Goal: Transaction & Acquisition: Purchase product/service

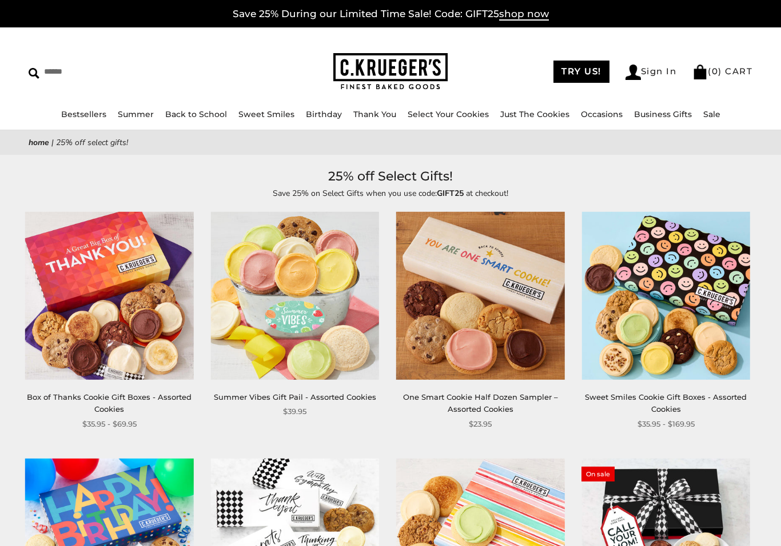
click at [277, 319] on img at bounding box center [295, 296] width 168 height 168
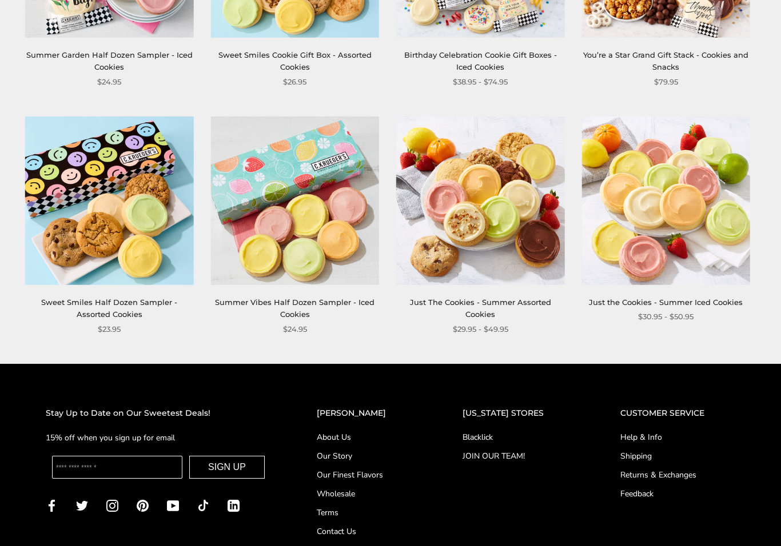
scroll to position [1332, 0]
click at [669, 203] on img at bounding box center [665, 201] width 168 height 168
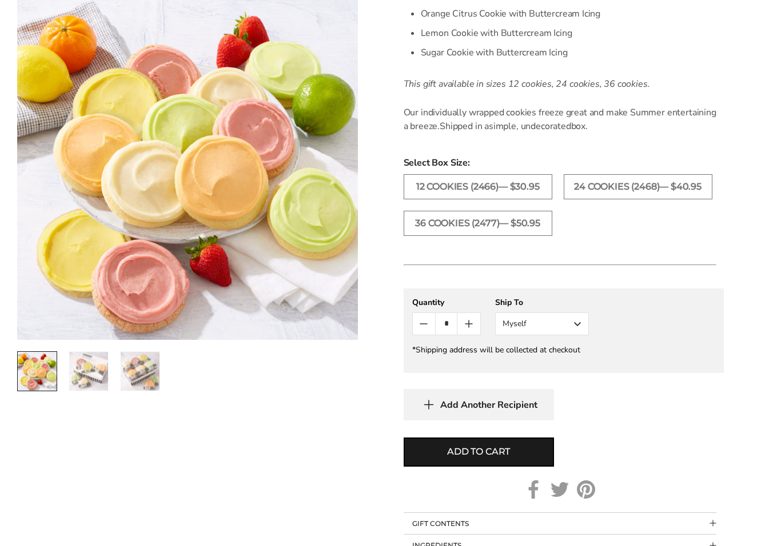
scroll to position [483, 0]
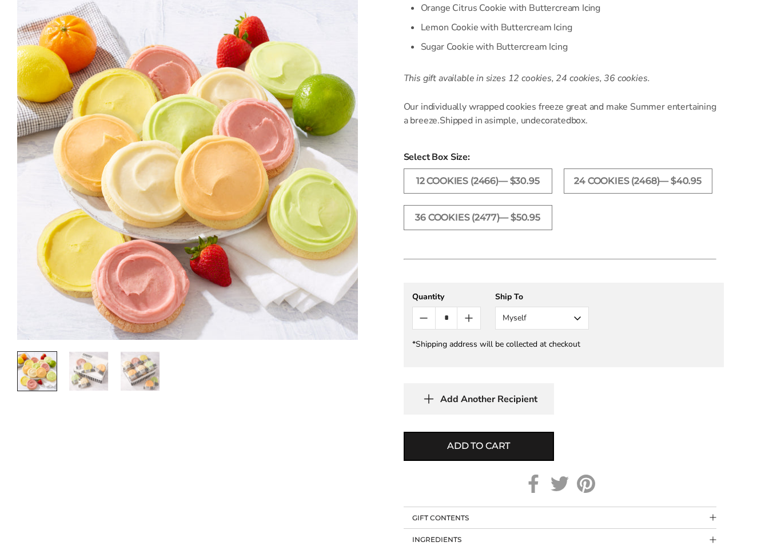
click at [474, 447] on span "Add to cart" at bounding box center [478, 447] width 63 height 14
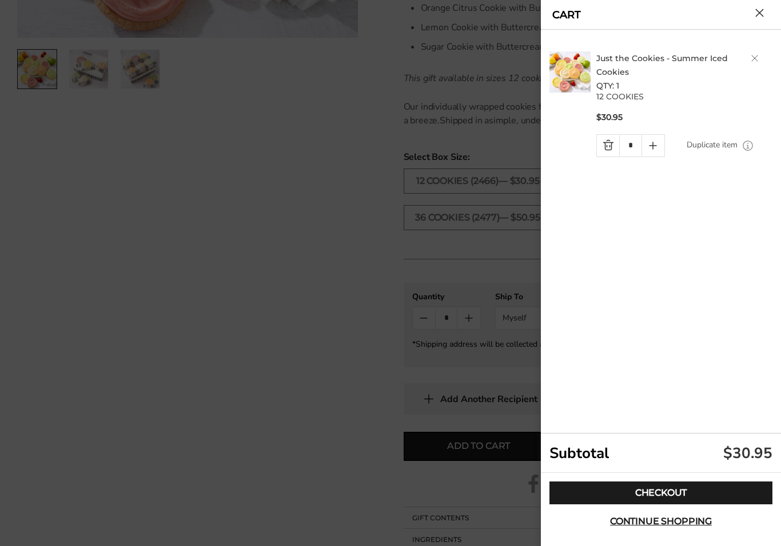
click at [650, 490] on link "Checkout" at bounding box center [660, 493] width 223 height 23
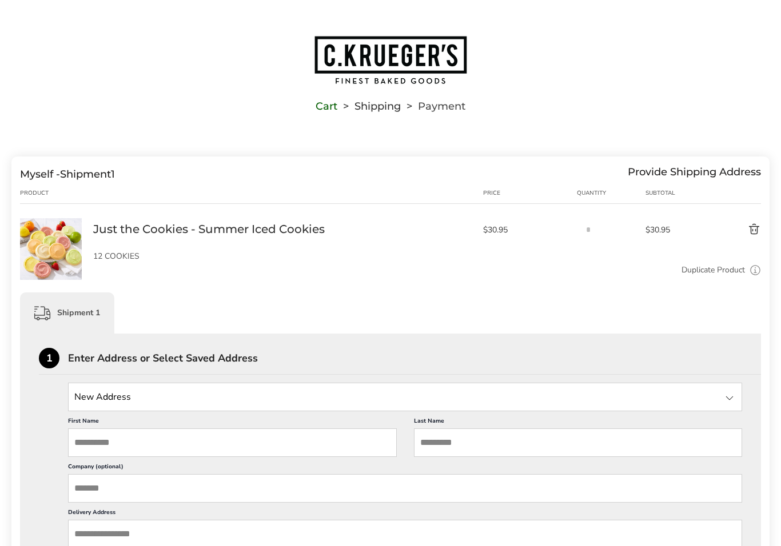
click at [729, 394] on div at bounding box center [729, 398] width 14 height 14
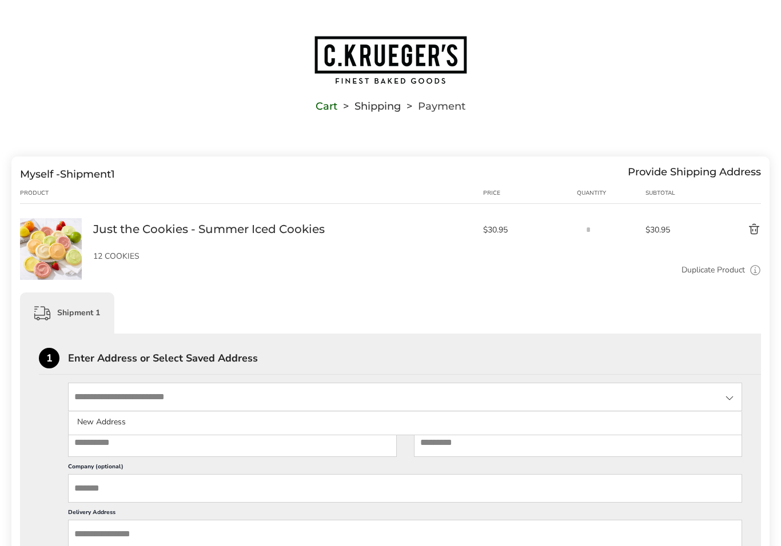
click at [165, 394] on input "State" at bounding box center [405, 397] width 674 height 29
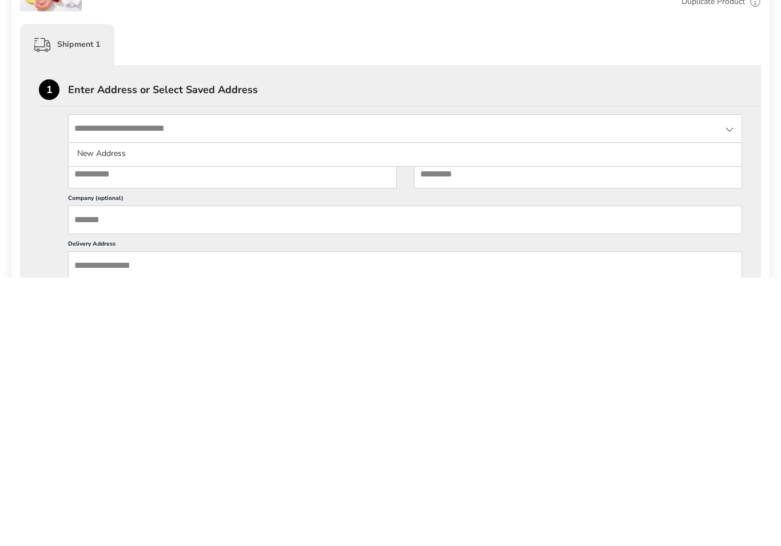
click at [165, 429] on input "First Name" at bounding box center [232, 443] width 329 height 29
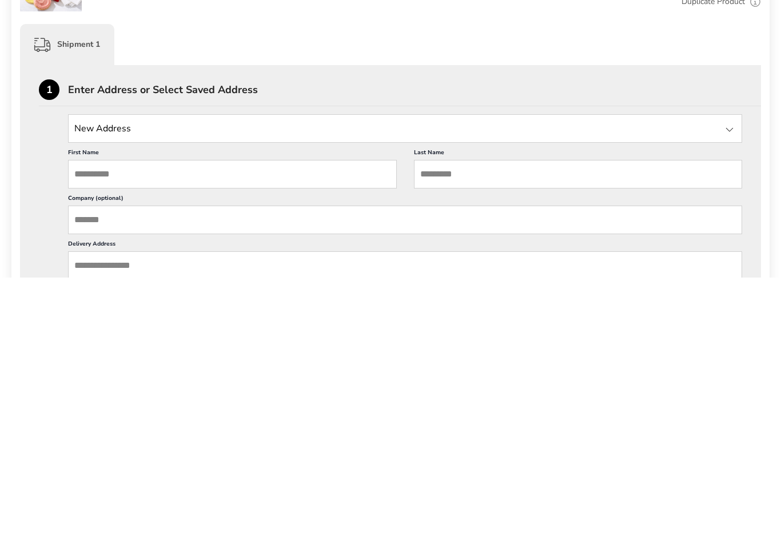
type input "****"
type input "******"
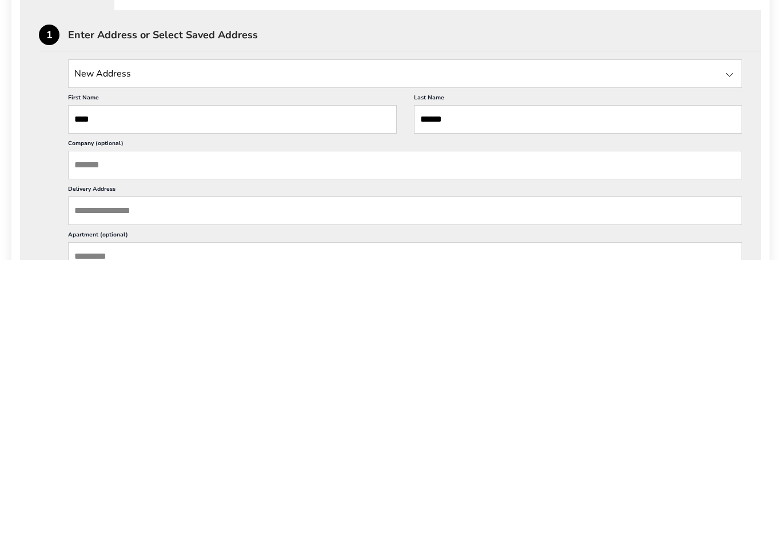
scroll to position [38, 0]
click at [171, 482] on input "Delivery Address" at bounding box center [405, 496] width 674 height 29
type input "**"
type input "**********"
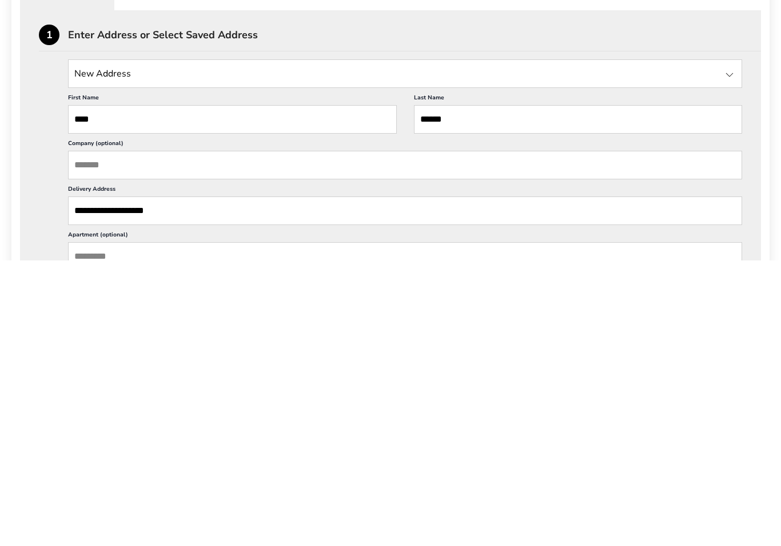
type input "**********"
type input "**"
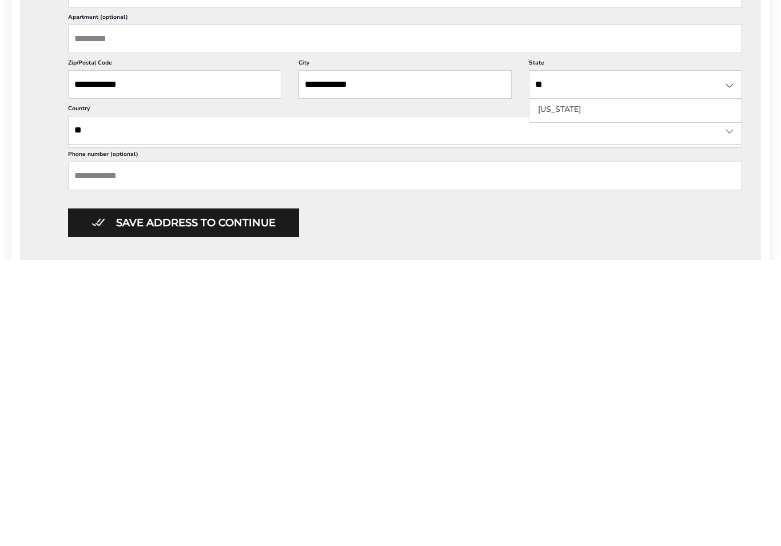
scroll to position [255, 0]
type input "**********"
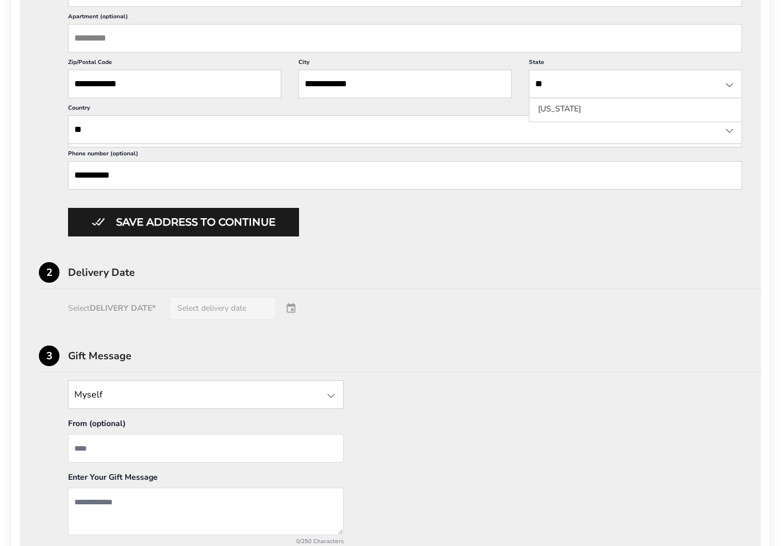
click at [206, 237] on button "Save address to continue" at bounding box center [183, 222] width 231 height 29
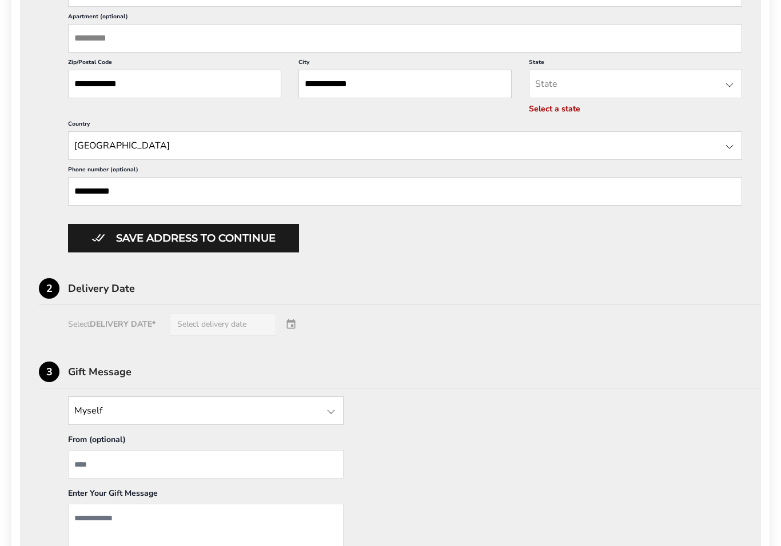
click at [114, 336] on div "Select DELIVERY DATE* Select delivery date" at bounding box center [390, 324] width 703 height 23
click at [297, 336] on div "Select DELIVERY DATE* Select delivery date" at bounding box center [390, 324] width 703 height 23
click at [147, 336] on div "Select DELIVERY DATE* Select delivery date" at bounding box center [390, 324] width 703 height 23
click at [210, 336] on div "Select DELIVERY DATE* Select delivery date" at bounding box center [390, 324] width 703 height 23
click at [251, 336] on div "Select DELIVERY DATE* Select delivery date" at bounding box center [390, 324] width 703 height 23
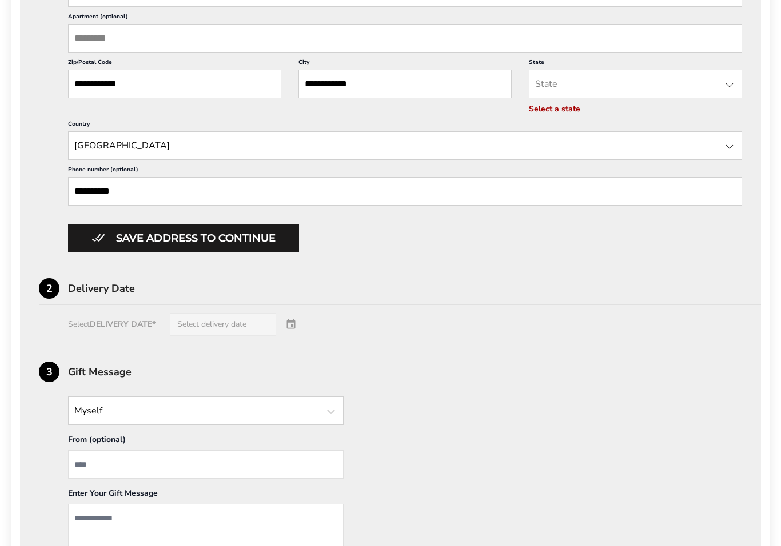
click at [131, 336] on div "Select DELIVERY DATE* Select delivery date" at bounding box center [390, 324] width 703 height 23
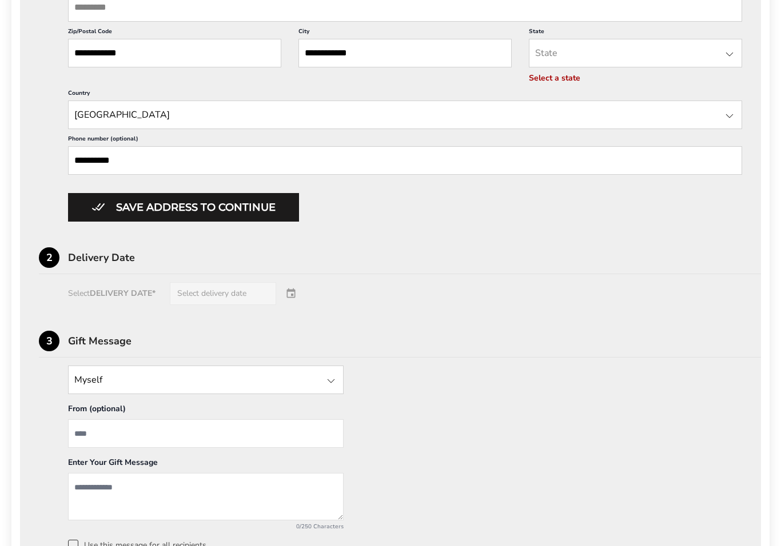
scroll to position [572, 0]
click at [123, 306] on div "Select DELIVERY DATE* Select delivery date" at bounding box center [390, 294] width 703 height 23
click at [298, 306] on div "Select DELIVERY DATE* Select delivery date" at bounding box center [390, 294] width 703 height 23
click at [241, 306] on div "Select DELIVERY DATE* Select delivery date" at bounding box center [390, 294] width 703 height 23
click at [107, 263] on div "Delivery Date" at bounding box center [414, 258] width 693 height 10
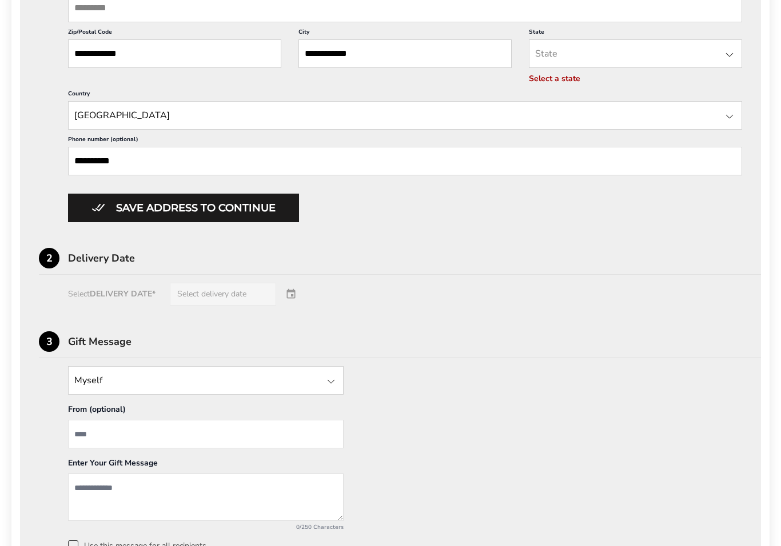
click at [206, 222] on button "Save address to continue" at bounding box center [183, 208] width 231 height 29
click at [149, 306] on div "Select DELIVERY DATE* Select delivery date" at bounding box center [390, 294] width 703 height 23
click at [153, 306] on div "Select DELIVERY DATE* Select delivery date" at bounding box center [390, 294] width 703 height 23
click at [295, 306] on div "Select DELIVERY DATE* Select delivery date" at bounding box center [390, 294] width 703 height 23
click at [243, 222] on button "Save address to continue" at bounding box center [183, 208] width 231 height 29
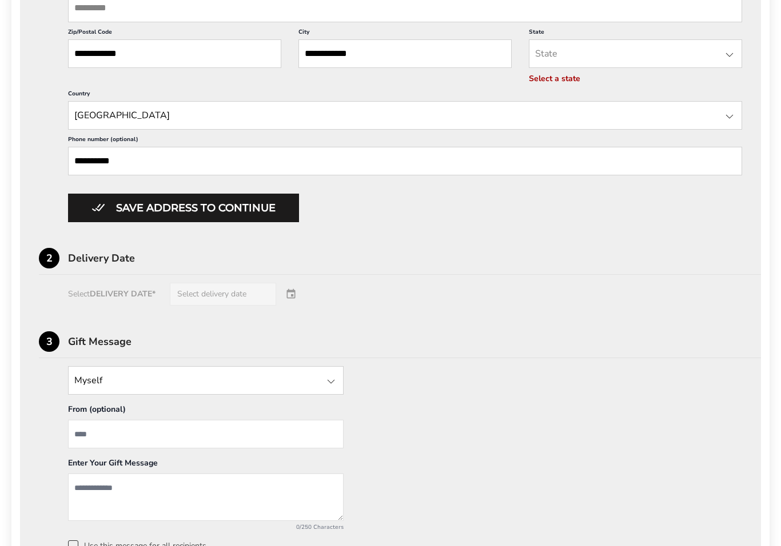
click at [297, 306] on div "Select DELIVERY DATE* Select delivery date" at bounding box center [390, 294] width 703 height 23
click at [334, 389] on div at bounding box center [331, 382] width 14 height 14
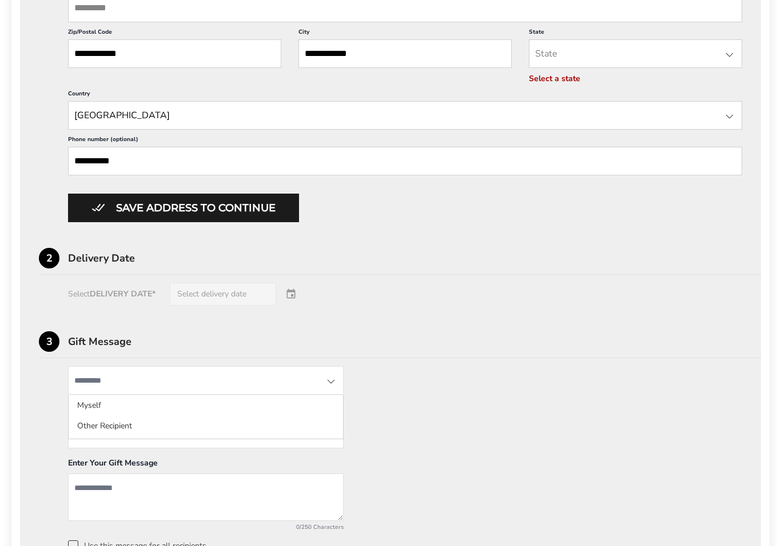
click at [321, 423] on li "Myself" at bounding box center [206, 426] width 274 height 21
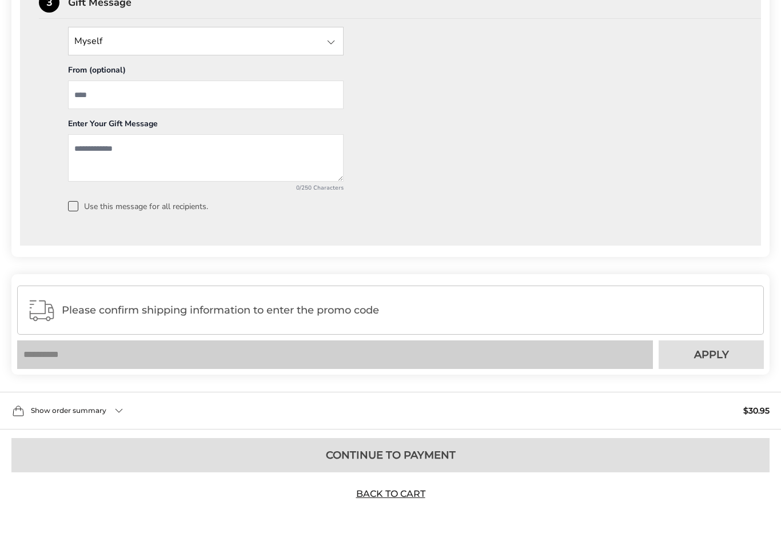
scroll to position [923, 0]
click at [343, 311] on div "Please confirm shipping information to enter the promo code" at bounding box center [390, 310] width 746 height 49
click at [321, 316] on span "Please confirm shipping information to enter the promo code" at bounding box center [407, 310] width 691 height 11
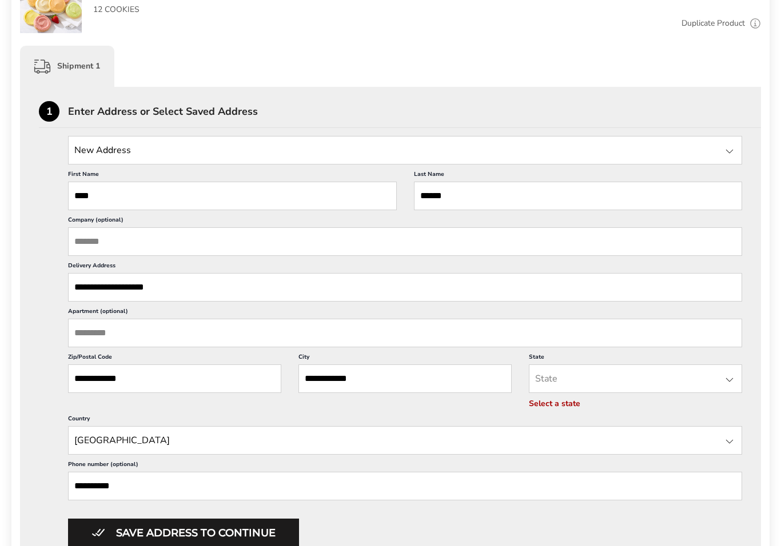
scroll to position [245, 0]
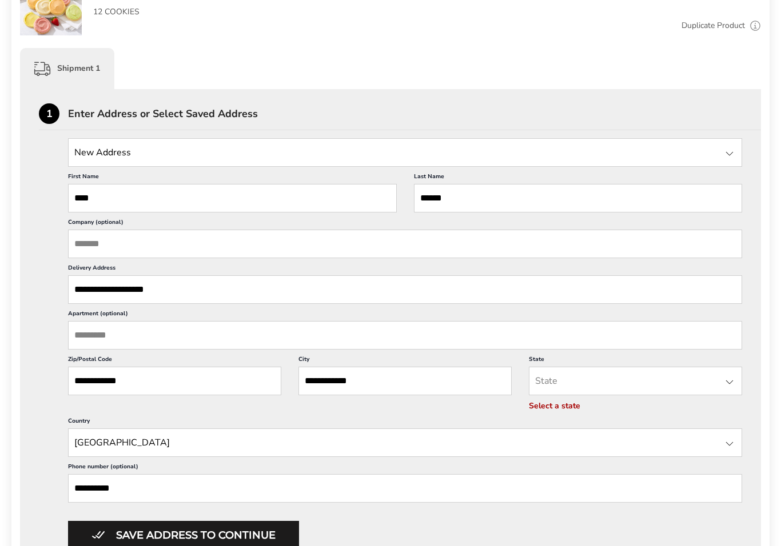
click at [727, 159] on div at bounding box center [729, 154] width 14 height 14
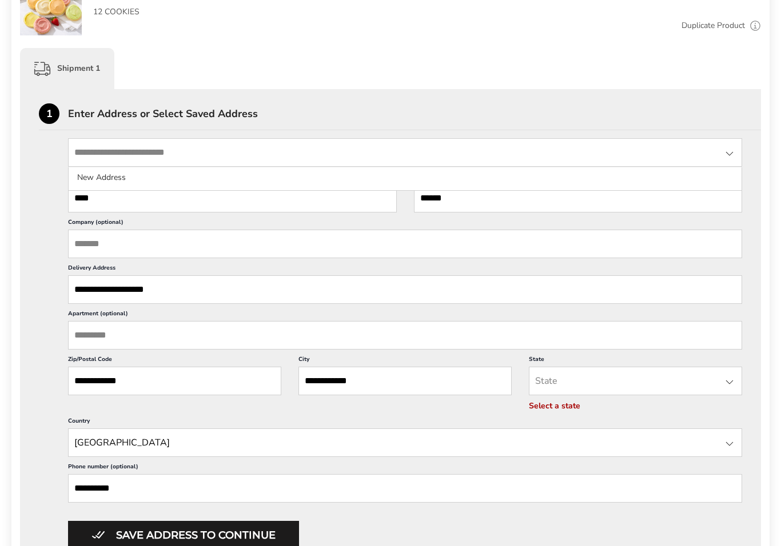
click at [730, 150] on div at bounding box center [729, 154] width 14 height 14
click at [685, 98] on div "**********" at bounding box center [390, 500] width 741 height 823
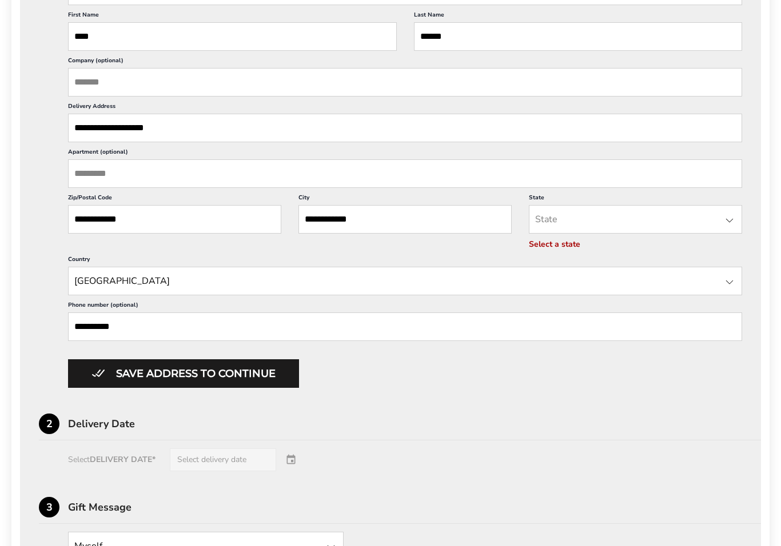
scroll to position [406, 0]
click at [575, 233] on input "**" at bounding box center [635, 219] width 213 height 29
type input "****"
click at [576, 253] on li "Ohio" at bounding box center [635, 244] width 212 height 21
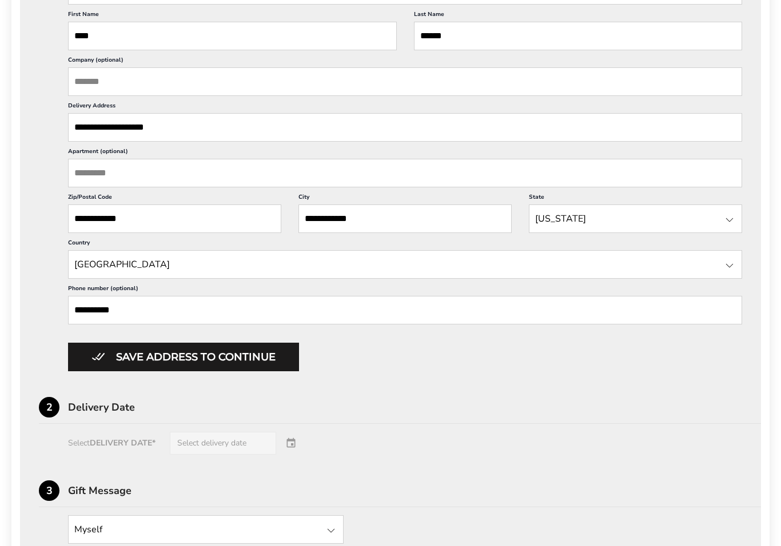
click at [265, 372] on button "Save address to continue" at bounding box center [183, 357] width 231 height 29
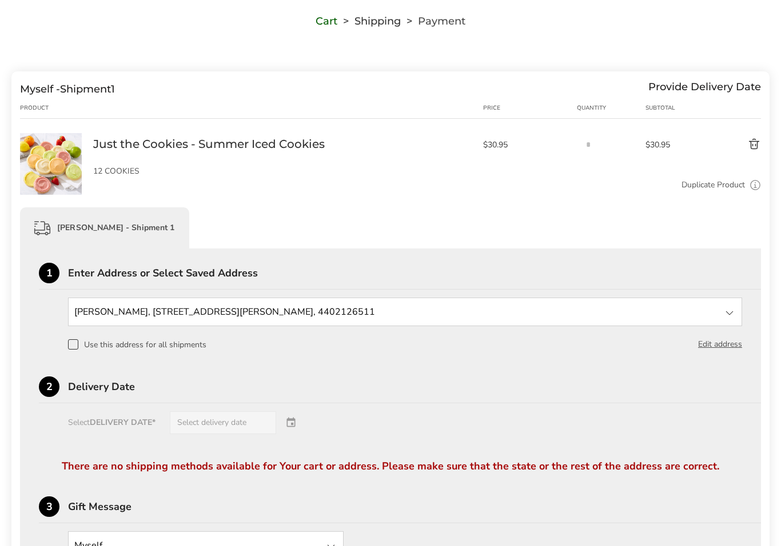
scroll to position [85, 0]
click at [730, 313] on div at bounding box center [729, 314] width 14 height 14
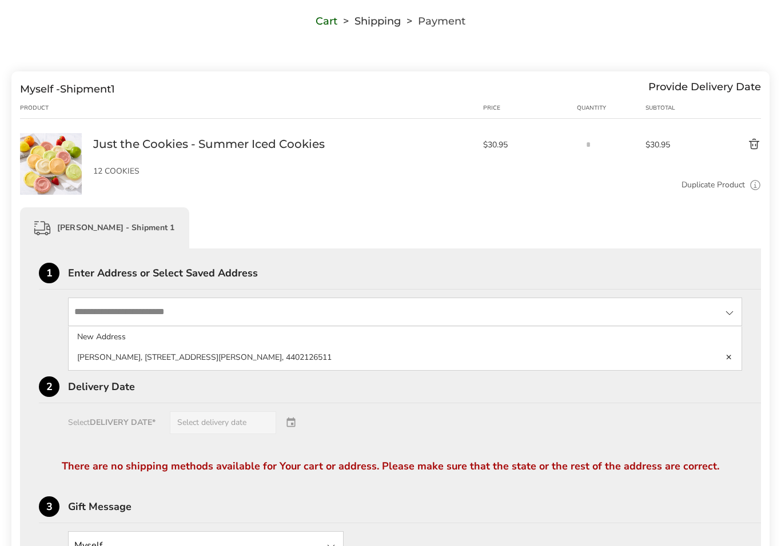
scroll to position [85, 0]
click at [275, 357] on li "Judy Sommer, 19480 Misty Lake Dr., Strongsville, OH, 44136-744980, United State…" at bounding box center [405, 357] width 673 height 21
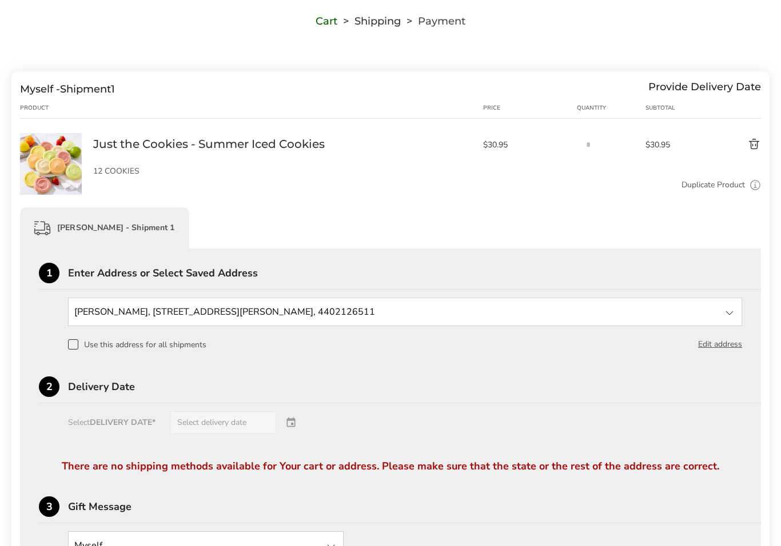
click at [359, 306] on input "State" at bounding box center [405, 312] width 674 height 29
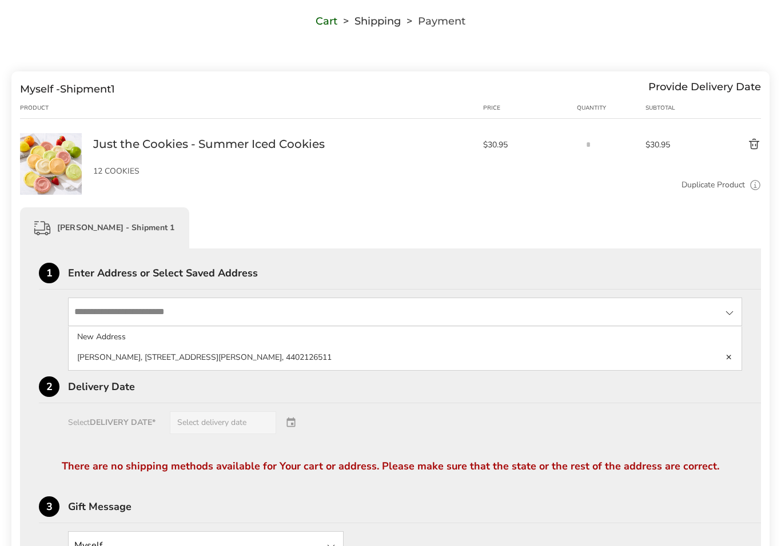
scroll to position [85, 0]
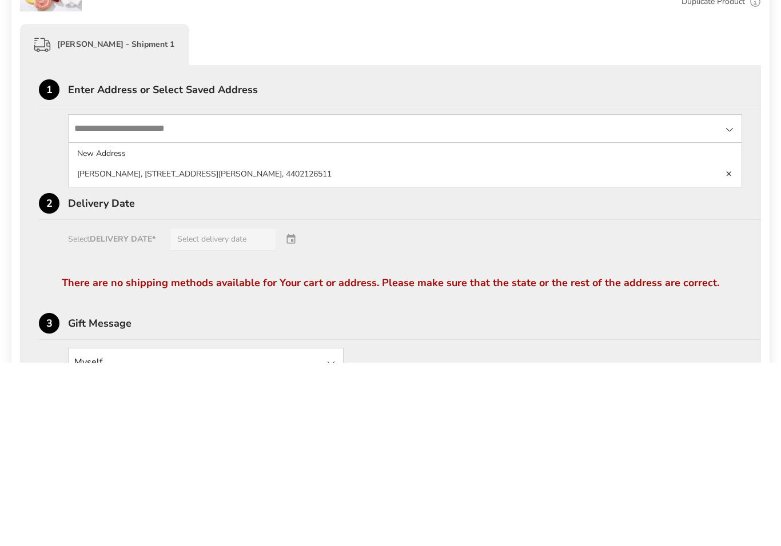
click at [182, 298] on input "State" at bounding box center [405, 312] width 674 height 29
click at [727, 354] on link "Delete address" at bounding box center [728, 358] width 7 height 8
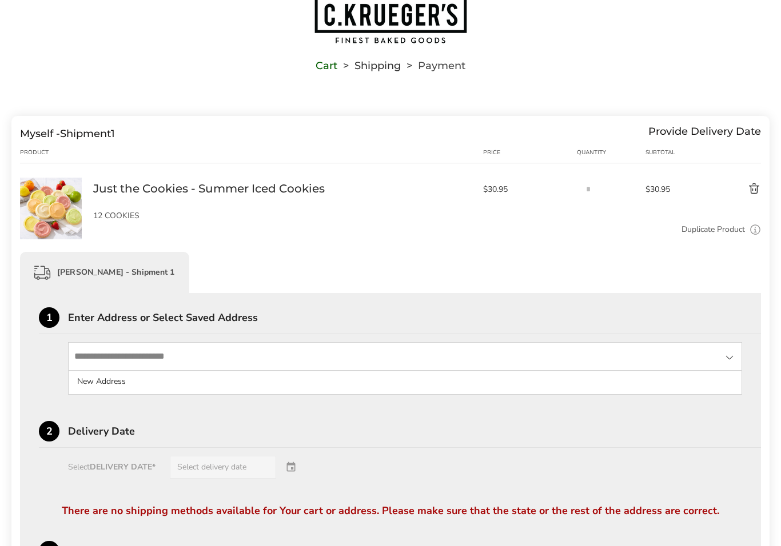
scroll to position [41, 0]
click at [193, 351] on input "State" at bounding box center [405, 356] width 674 height 29
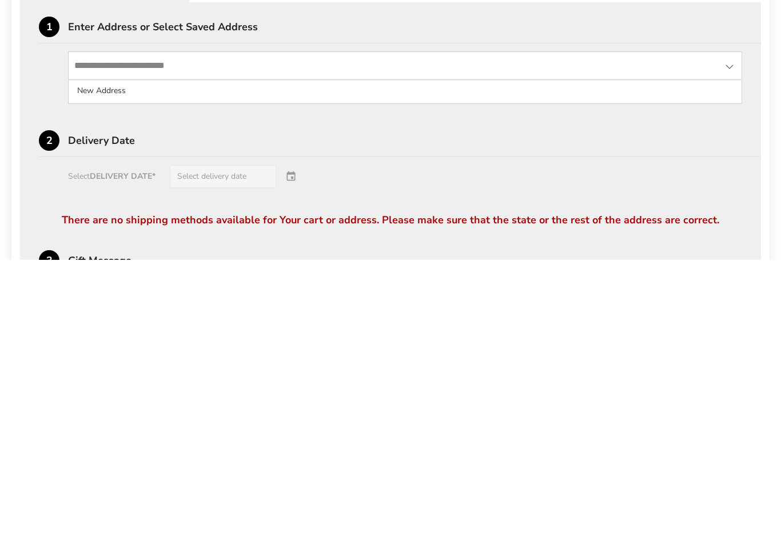
scroll to position [45, 0]
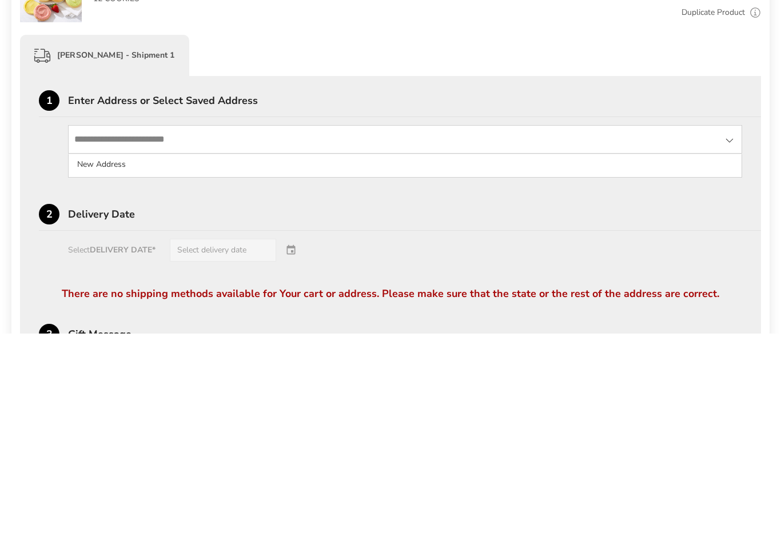
click at [731, 346] on div at bounding box center [729, 353] width 14 height 14
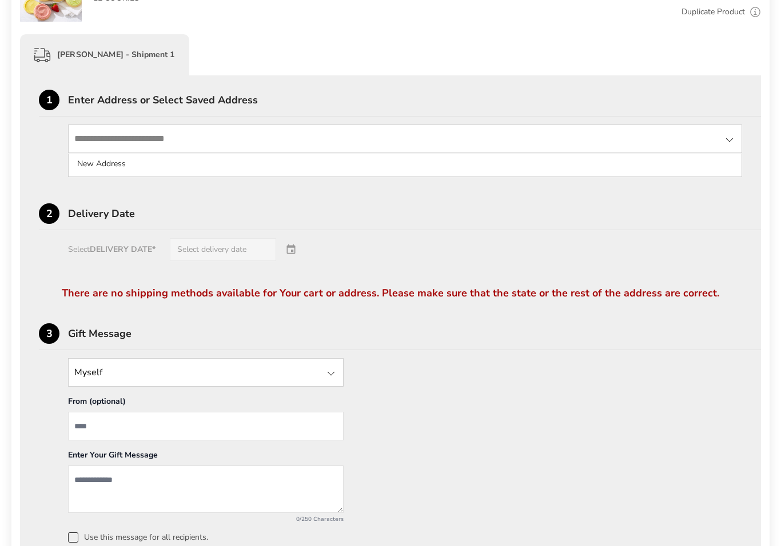
click at [735, 139] on div at bounding box center [729, 140] width 14 height 14
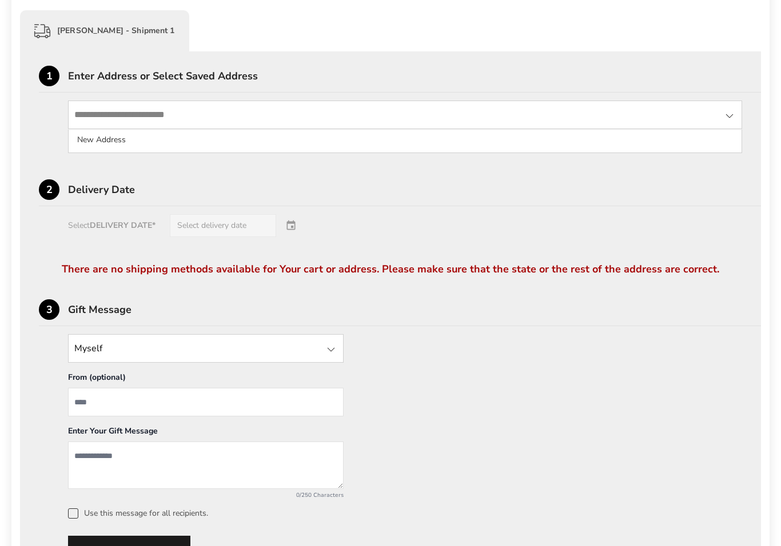
scroll to position [269, 0]
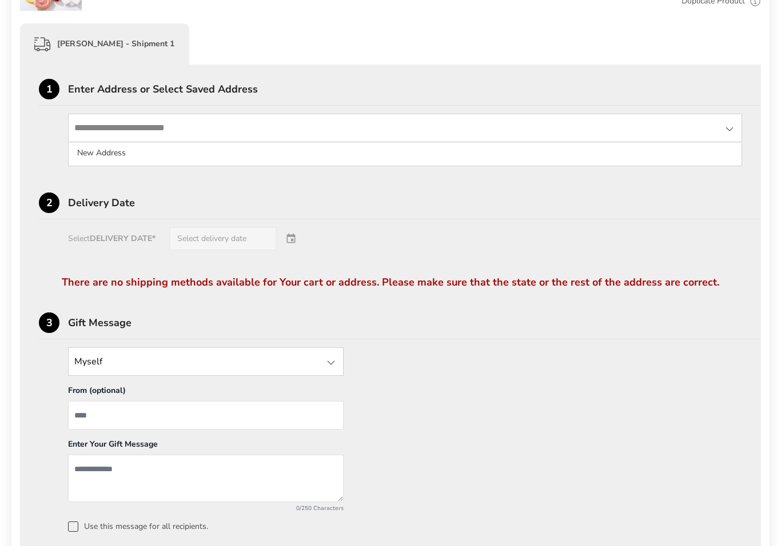
click at [158, 159] on li "New Address" at bounding box center [405, 153] width 673 height 21
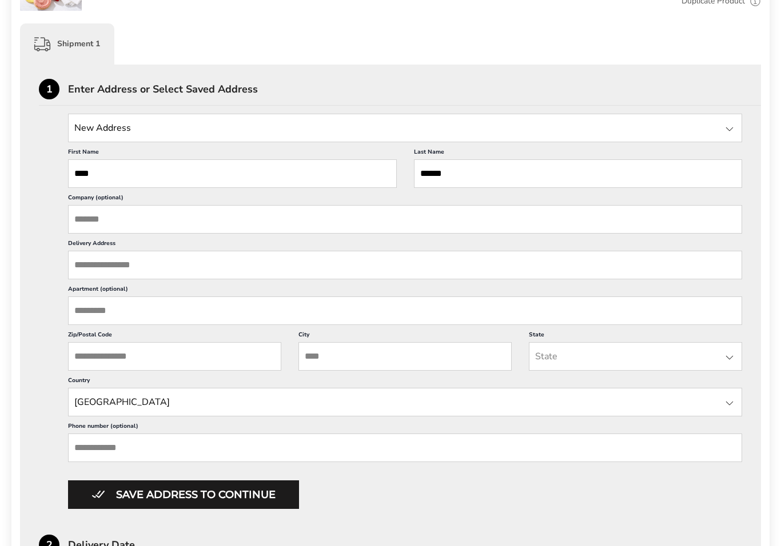
click at [167, 270] on input "Delivery Address" at bounding box center [405, 265] width 674 height 29
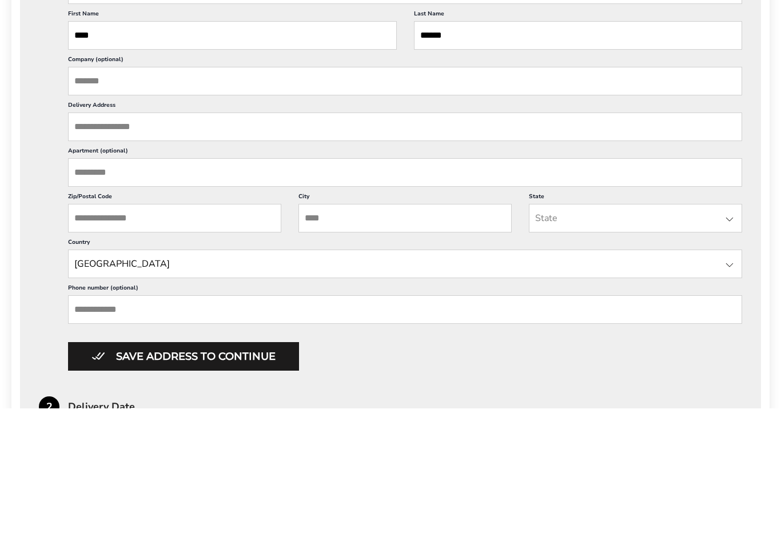
type input "**"
type input "**********"
type input "**"
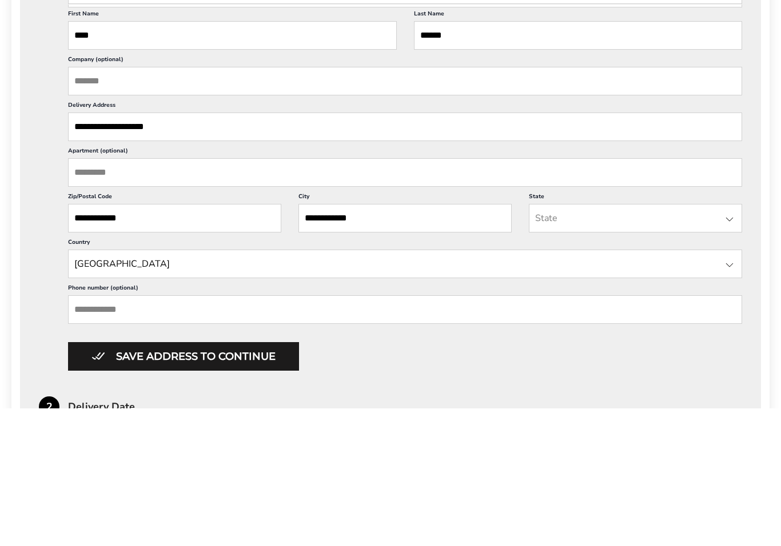
type input "**"
click at [179, 342] on input "**********" at bounding box center [174, 356] width 213 height 29
type input "*****"
click at [574, 342] on input "**" at bounding box center [635, 356] width 213 height 29
type input "**"
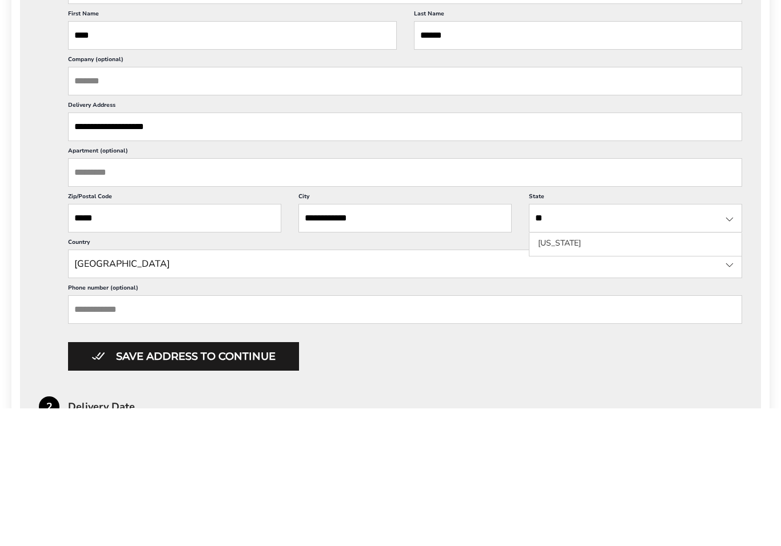
click at [573, 371] on li "Ohio" at bounding box center [635, 381] width 212 height 21
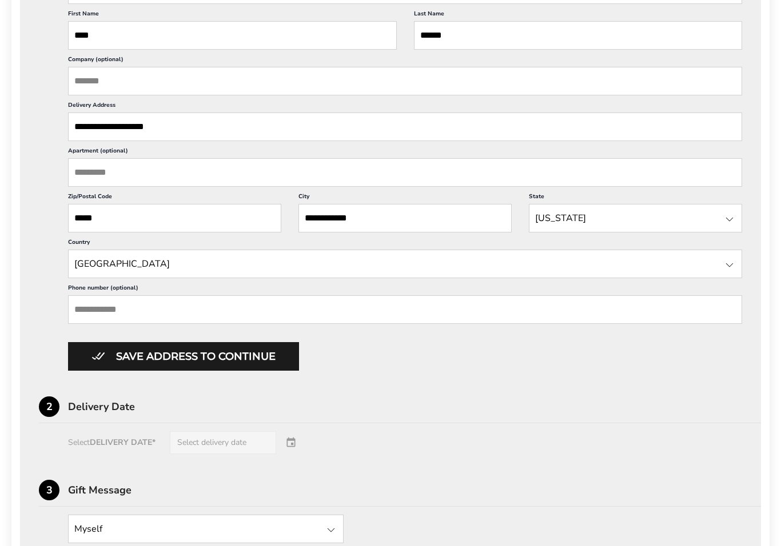
click at [287, 324] on input "Phone number (optional)" at bounding box center [405, 309] width 674 height 29
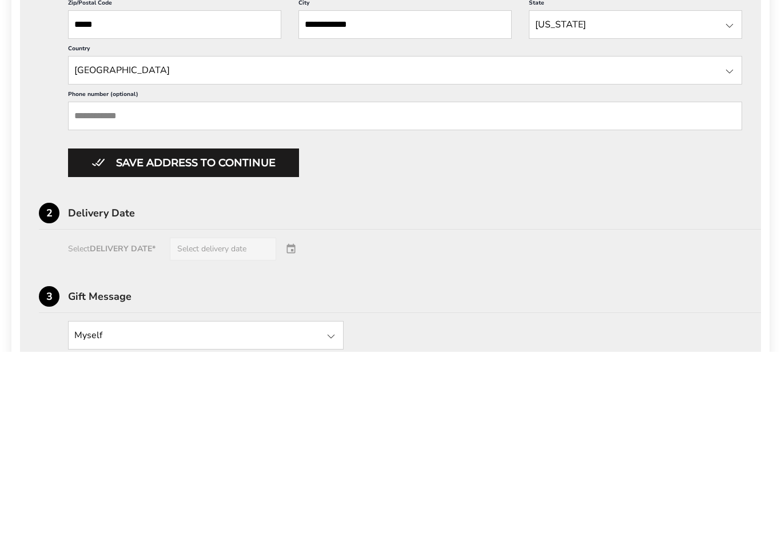
type input "**********"
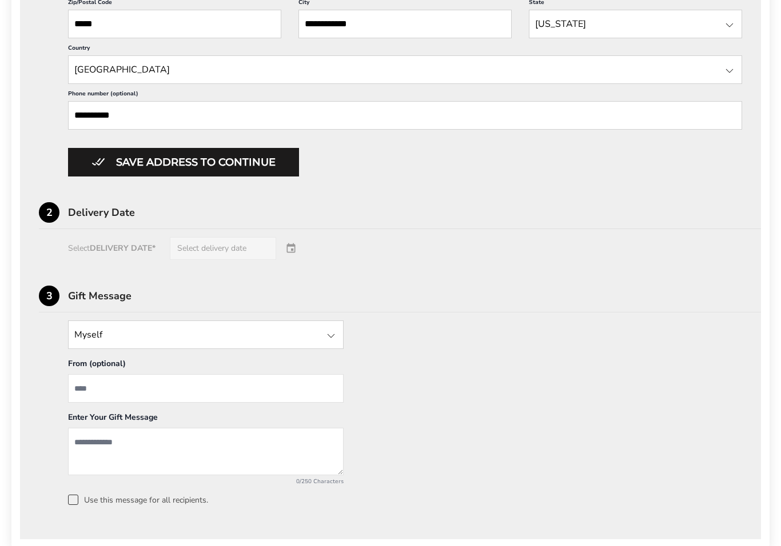
click at [238, 177] on button "Save address to continue" at bounding box center [183, 162] width 231 height 29
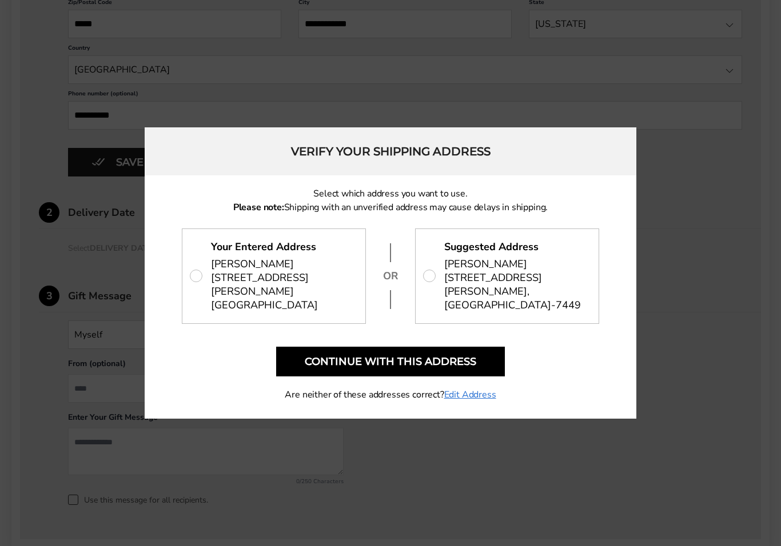
click at [422, 367] on button "Continue with this address" at bounding box center [390, 362] width 229 height 30
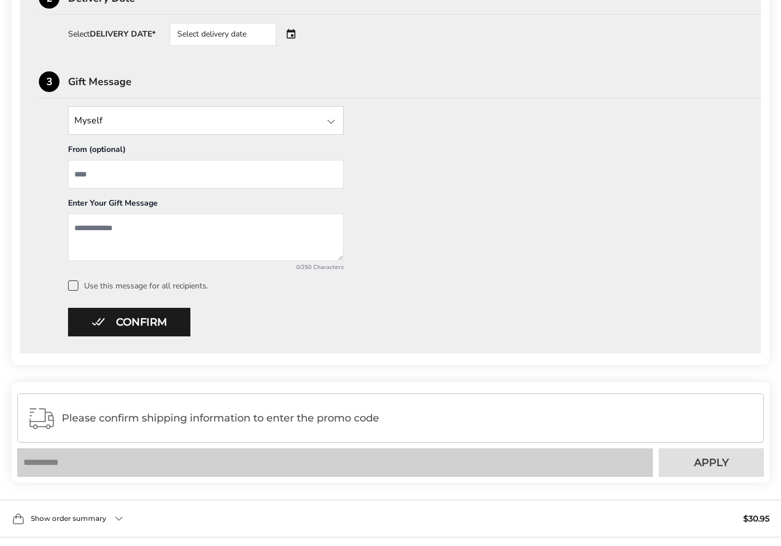
scroll to position [472, 0]
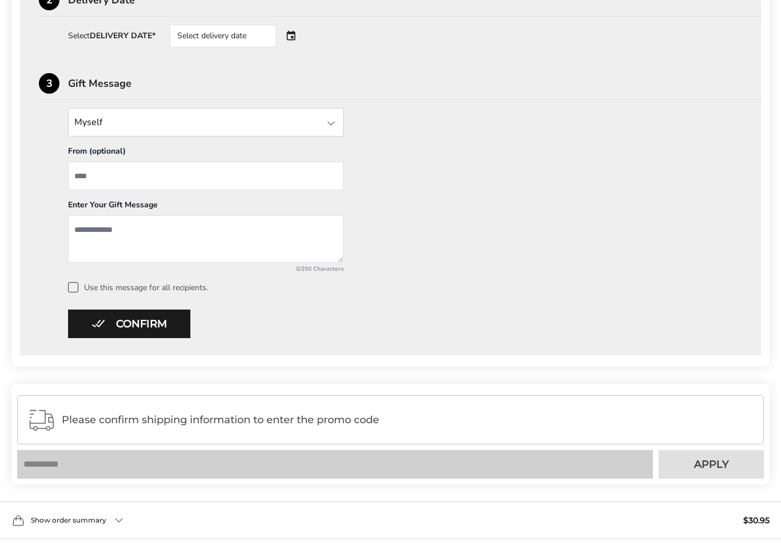
click at [156, 325] on button "Confirm" at bounding box center [129, 324] width 122 height 29
click at [153, 328] on button "Confirm" at bounding box center [129, 324] width 122 height 29
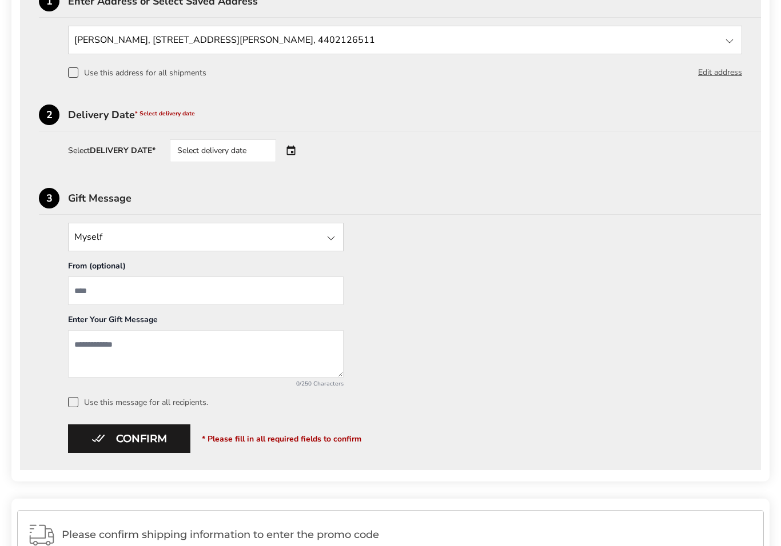
scroll to position [357, 0]
click at [234, 159] on div "Select delivery date" at bounding box center [223, 151] width 106 height 23
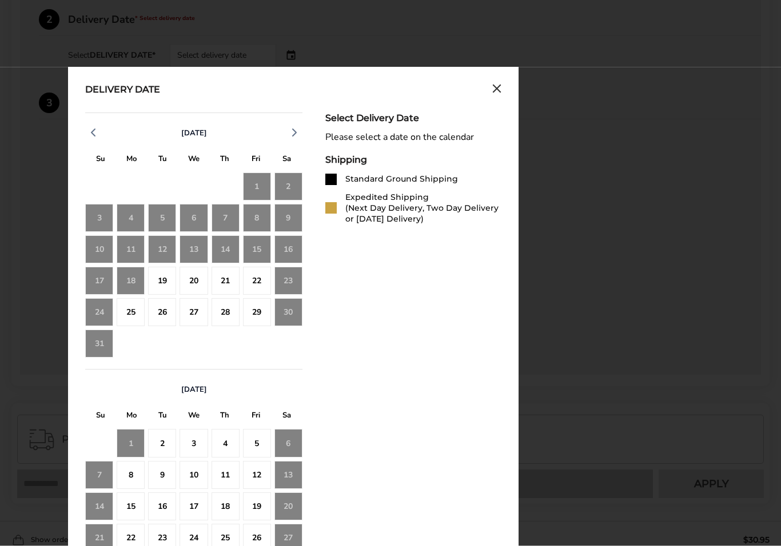
scroll to position [453, 0]
click at [133, 286] on div "18" at bounding box center [131, 281] width 28 height 28
click at [134, 286] on div "18" at bounding box center [131, 281] width 28 height 28
click at [134, 282] on div "18" at bounding box center [131, 281] width 28 height 28
click at [282, 289] on div "23" at bounding box center [288, 281] width 28 height 28
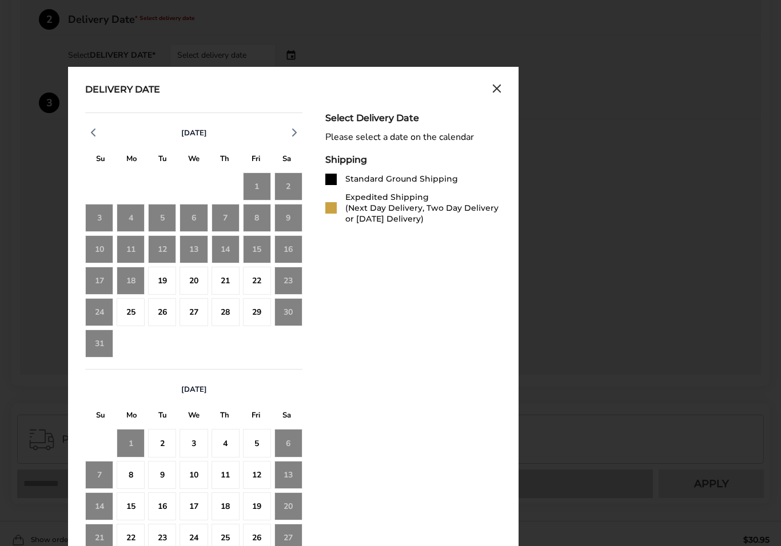
click at [289, 282] on div "23" at bounding box center [288, 281] width 28 height 28
click at [287, 279] on div "23" at bounding box center [288, 281] width 28 height 28
click at [94, 321] on div "24" at bounding box center [99, 312] width 28 height 28
click at [133, 316] on div "25" at bounding box center [131, 312] width 28 height 28
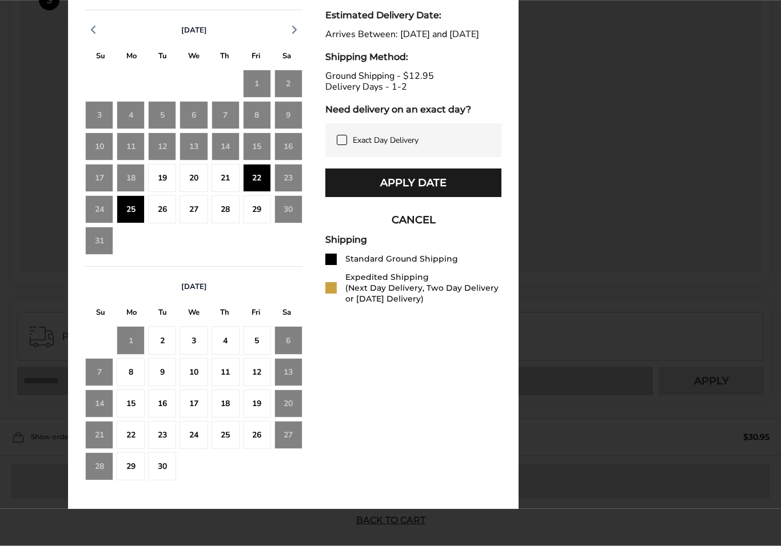
scroll to position [555, 0]
click at [163, 179] on div "19" at bounding box center [162, 178] width 28 height 28
click at [165, 180] on div "19" at bounding box center [162, 178] width 28 height 28
click at [411, 195] on button "Apply Date" at bounding box center [413, 183] width 176 height 29
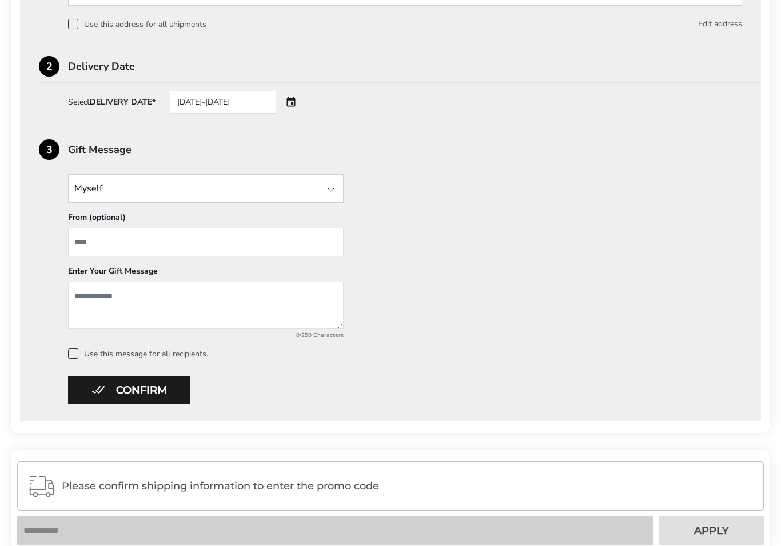
scroll to position [406, 0]
click at [132, 385] on button "Confirm" at bounding box center [129, 389] width 122 height 29
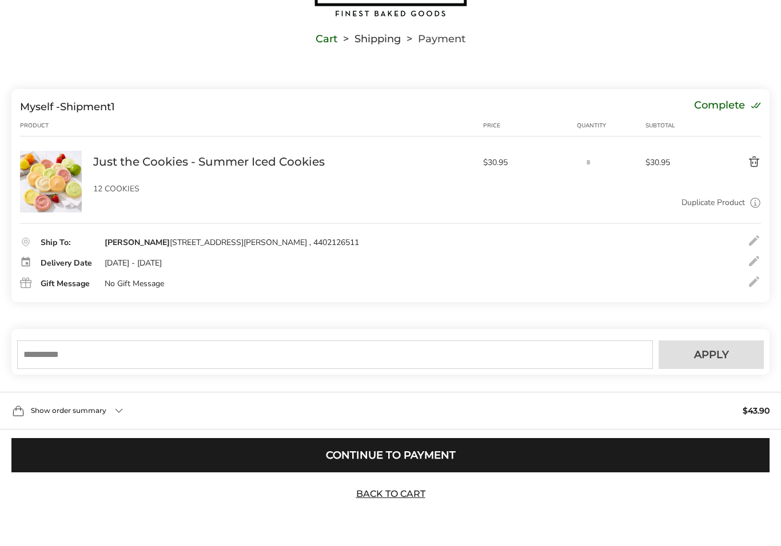
click at [175, 363] on input "text" at bounding box center [334, 355] width 635 height 29
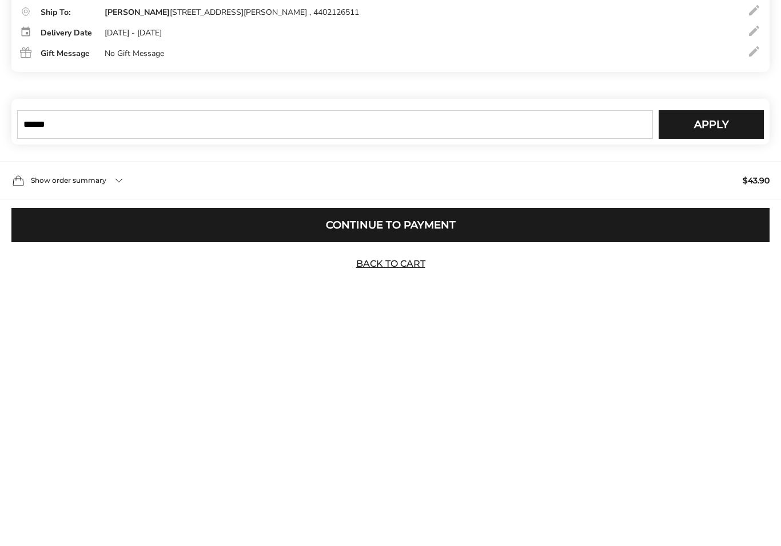
type input "******"
click at [706, 350] on span "Apply" at bounding box center [711, 355] width 35 height 10
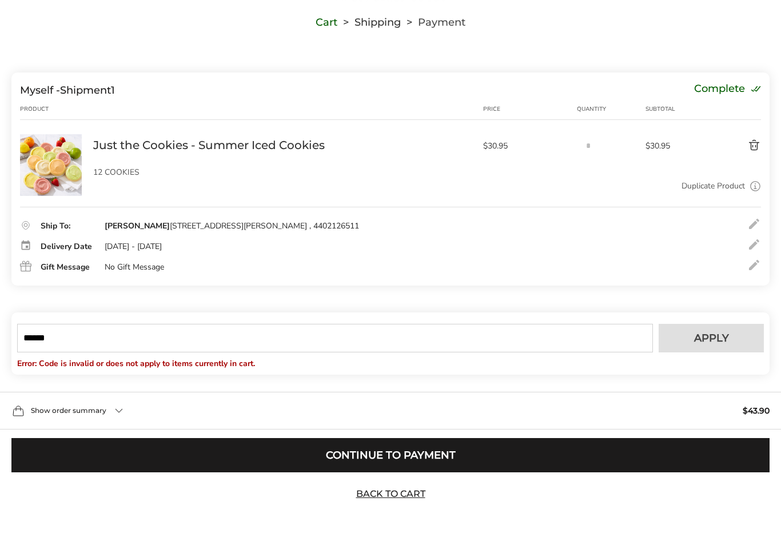
scroll to position [103, 0]
click at [394, 493] on link "Back to Cart" at bounding box center [390, 494] width 80 height 13
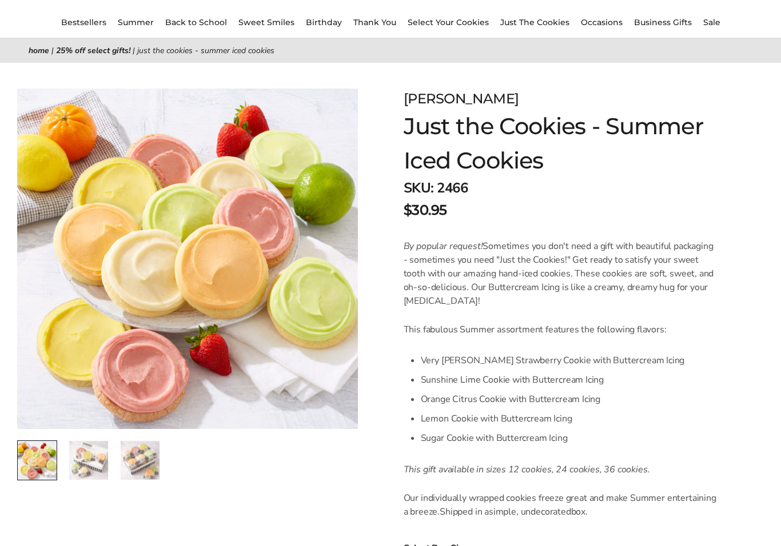
scroll to position [94, 0]
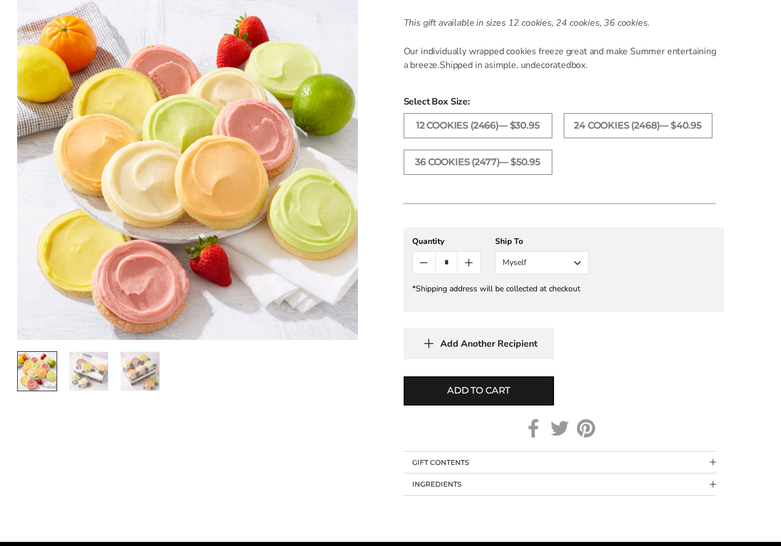
click at [487, 393] on span "Add to cart" at bounding box center [478, 392] width 63 height 14
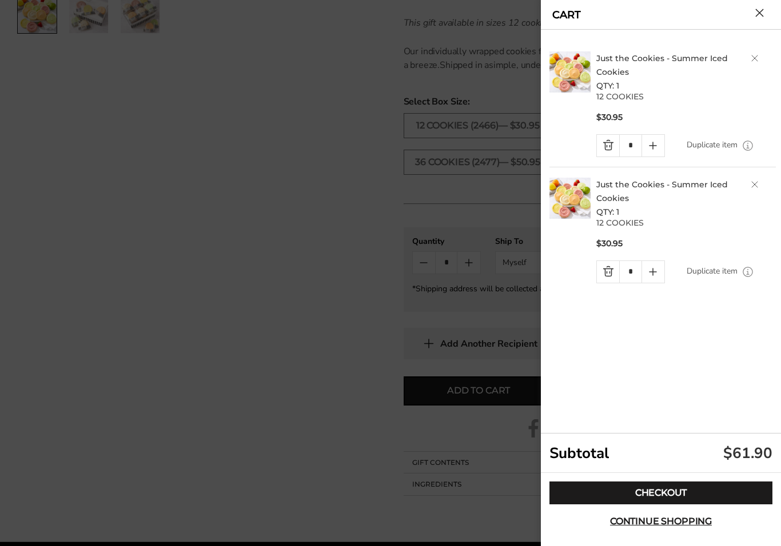
click at [606, 267] on link "Quantity minus button" at bounding box center [608, 272] width 22 height 22
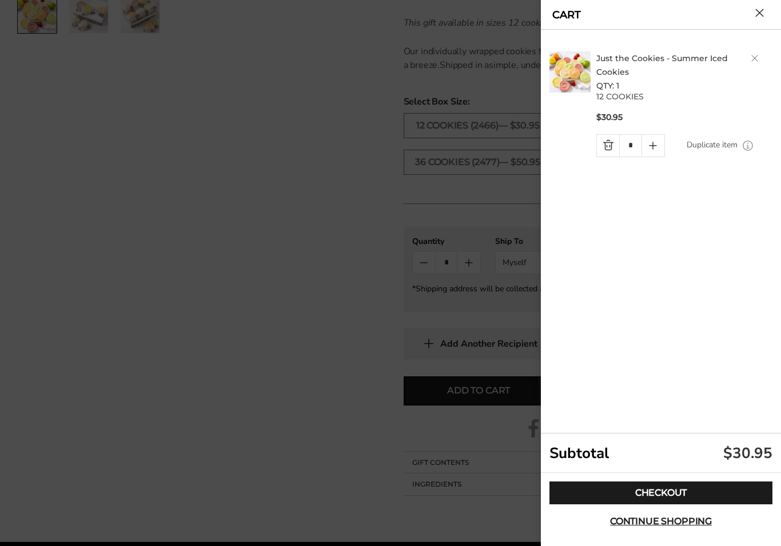
click at [666, 493] on link "Checkout" at bounding box center [660, 493] width 223 height 23
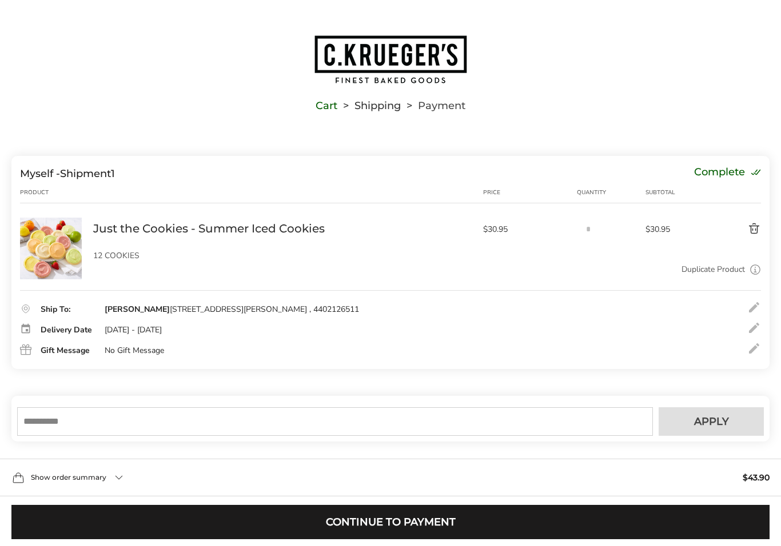
click at [50, 436] on input "text" at bounding box center [334, 421] width 635 height 29
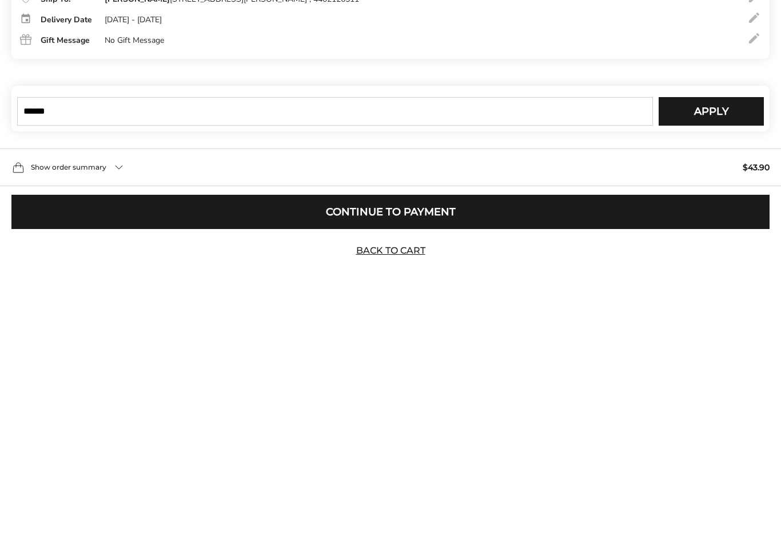
type input "******"
click at [710, 393] on span "Apply" at bounding box center [711, 398] width 35 height 10
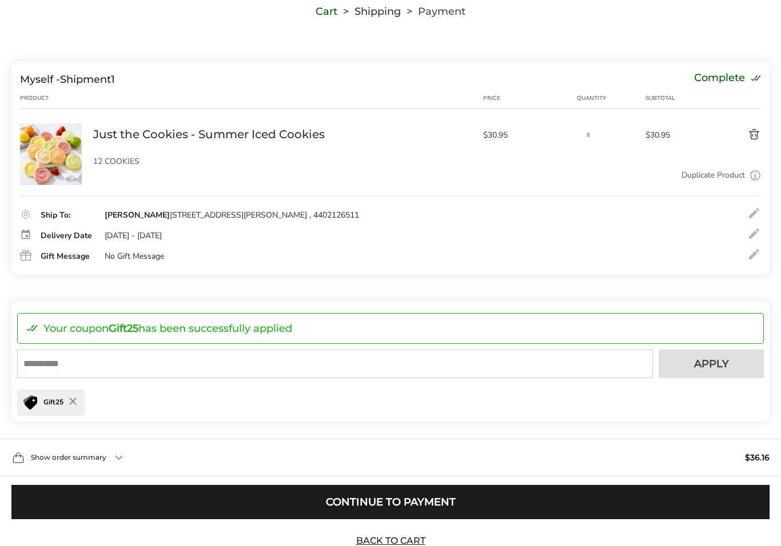
scroll to position [147, 0]
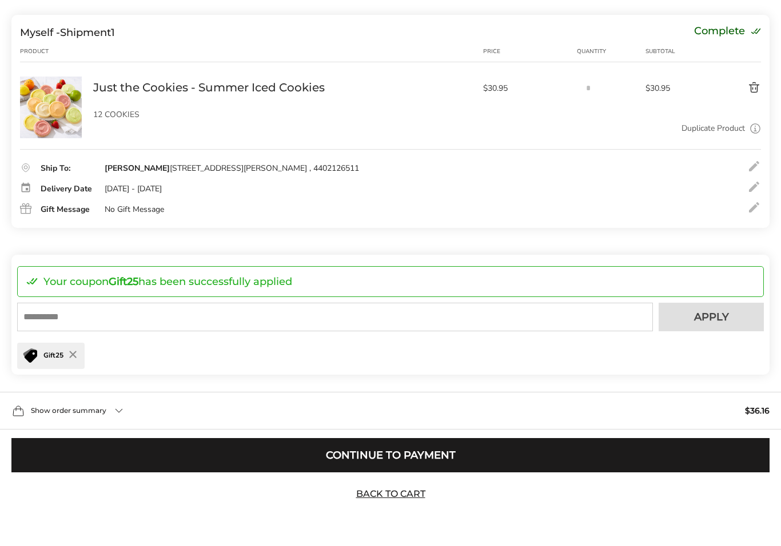
click at [437, 470] on button "Continue to Payment" at bounding box center [390, 455] width 758 height 34
